Goal: Task Accomplishment & Management: Complete application form

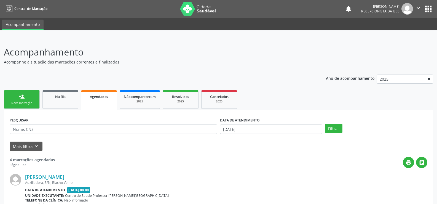
click at [14, 100] on link "person_add Nova marcação" at bounding box center [22, 99] width 36 height 18
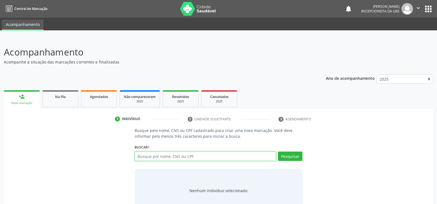
click at [145, 156] on input "text" at bounding box center [206, 155] width 142 height 9
type input "702407091106011"
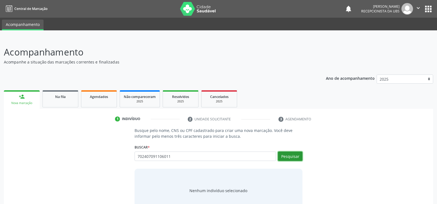
click at [284, 157] on button "Pesquisar" at bounding box center [290, 155] width 25 height 9
type input "702407091106011"
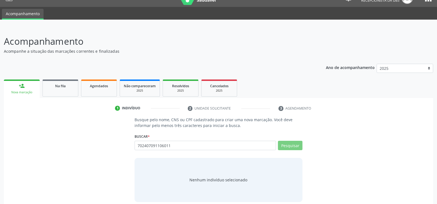
scroll to position [17, 0]
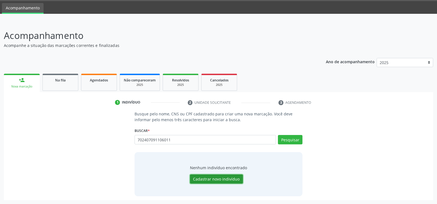
click at [221, 177] on button "Cadastrar novo indivíduo" at bounding box center [216, 178] width 53 height 9
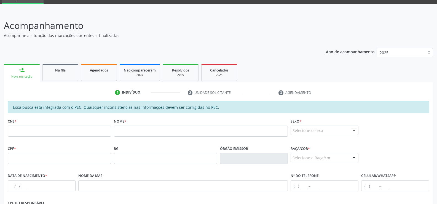
scroll to position [55, 0]
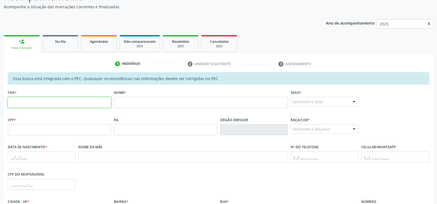
click at [15, 100] on input "text" at bounding box center [59, 102] width 103 height 11
click at [48, 101] on input "702 4070 9110 6011" at bounding box center [59, 102] width 103 height 11
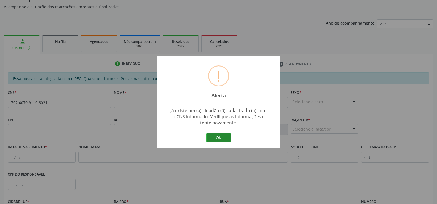
click at [214, 136] on button "OK" at bounding box center [218, 137] width 25 height 9
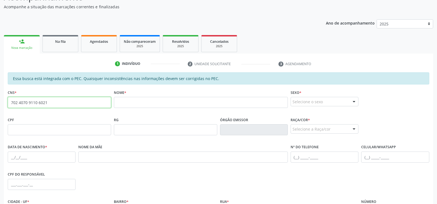
click at [85, 99] on input "702 4070 9110 6021" at bounding box center [59, 102] width 103 height 11
type input "7"
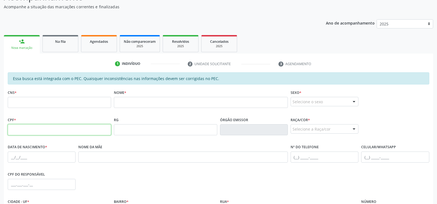
click at [19, 127] on input "text" at bounding box center [59, 129] width 103 height 11
click at [17, 102] on input "text" at bounding box center [59, 102] width 103 height 11
click at [24, 101] on input "text" at bounding box center [59, 102] width 103 height 11
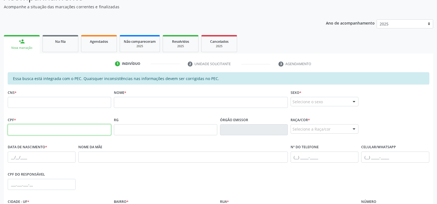
click at [18, 129] on input "text" at bounding box center [59, 129] width 103 height 11
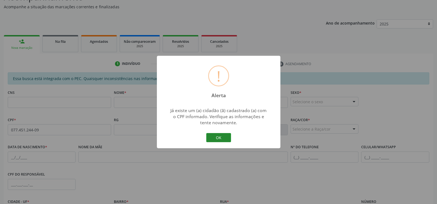
click at [222, 141] on button "OK" at bounding box center [218, 137] width 25 height 9
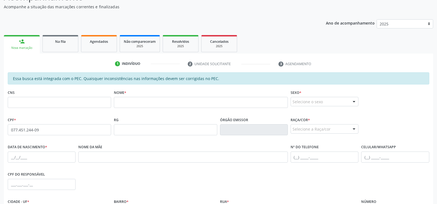
click at [25, 41] on link "person_add Nova marcação" at bounding box center [22, 44] width 36 height 18
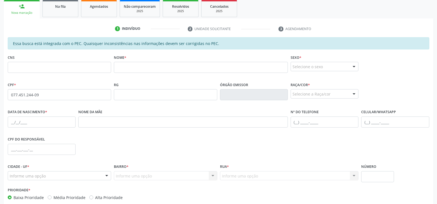
scroll to position [64, 0]
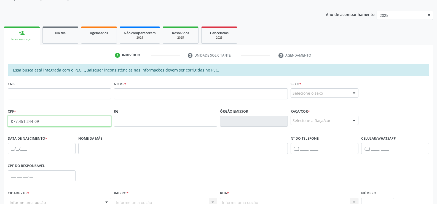
click at [48, 120] on input "077.451.244-09" at bounding box center [59, 121] width 103 height 11
type input "0"
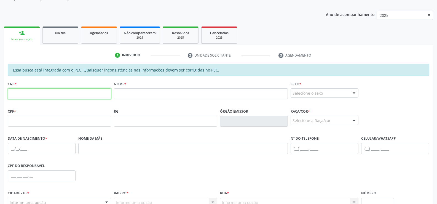
click at [31, 96] on input "text" at bounding box center [59, 93] width 103 height 11
click at [30, 40] on div "Nova marcação" at bounding box center [22, 39] width 28 height 4
